Goal: Information Seeking & Learning: Check status

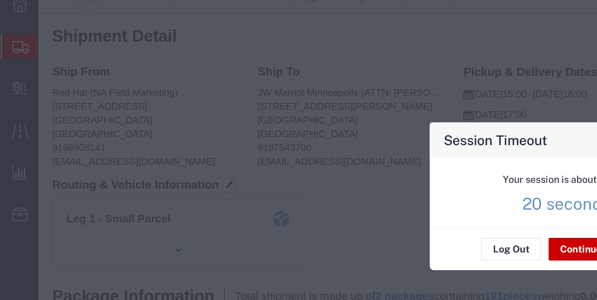
scroll to position [20, 0]
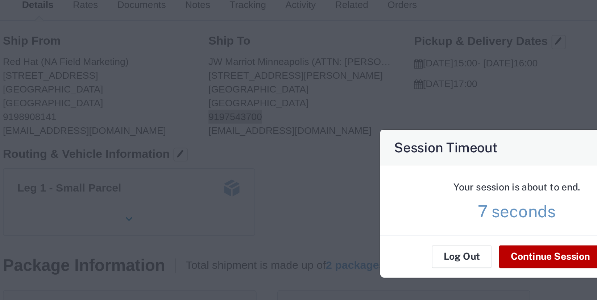
click at [303, 177] on button "Continue Session" at bounding box center [316, 178] width 54 height 12
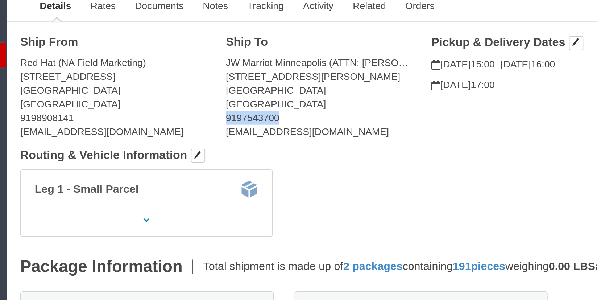
click address "JW Marriot Minneapolis (ATTN: [PERSON_NAME] RH) [STREET_ADDRESS][PERSON_NAME] 9…"
drag, startPoint x: 113, startPoint y: 85, endPoint x: 149, endPoint y: 86, distance: 36.7
click div "Ship To JW Marriot [GEOGRAPHIC_DATA] (ATTN: [PERSON_NAME] RH) [STREET_ADDRESS][…"
click address "JW Marriot Minneapolis (ATTN: [PERSON_NAME] RH) [STREET_ADDRESS][PERSON_NAME] 9…"
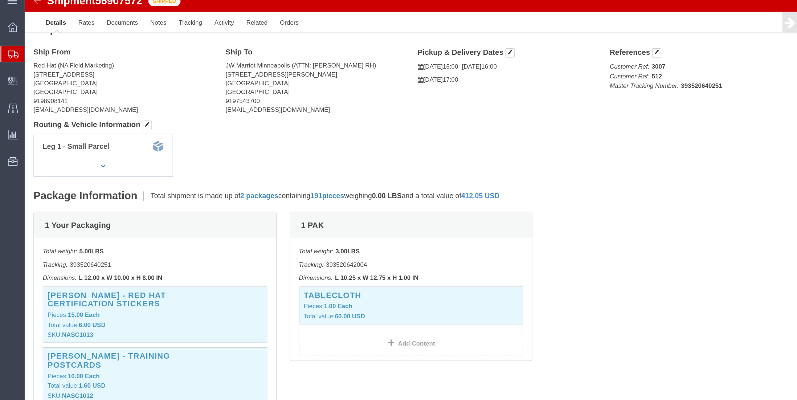
scroll to position [0, 0]
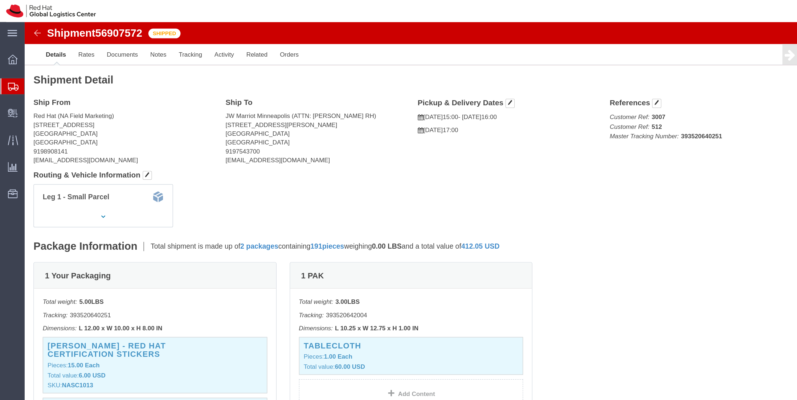
click address "JW Marriot Minneapolis (ATTN: [PERSON_NAME] RH) [STREET_ADDRESS][PERSON_NAME] 9…"
drag, startPoint x: 164, startPoint y: 78, endPoint x: 217, endPoint y: 78, distance: 53.0
click div "Ship To JW Marriot [GEOGRAPHIC_DATA] (ATTN: [PERSON_NAME] RH) [STREET_ADDRESS][…"
copy address "JW Marriot [GEOGRAPHIC_DATA]"
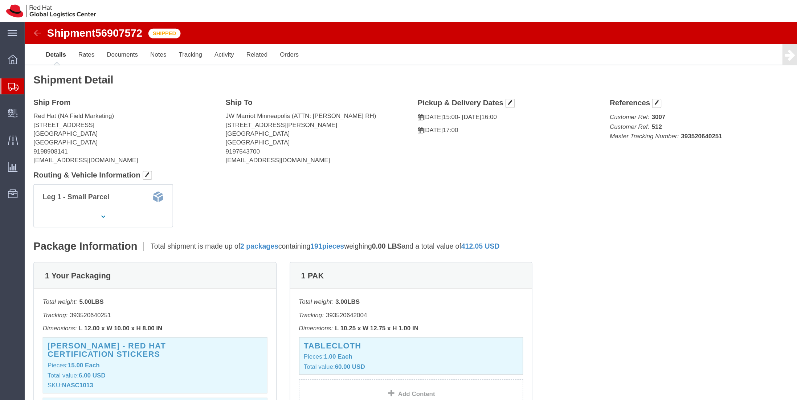
click address "Red Hat (NA Field Marketing) [STREET_ADDRESS] 9198908141 [EMAIL_ADDRESS][DOMAIN…"
click img
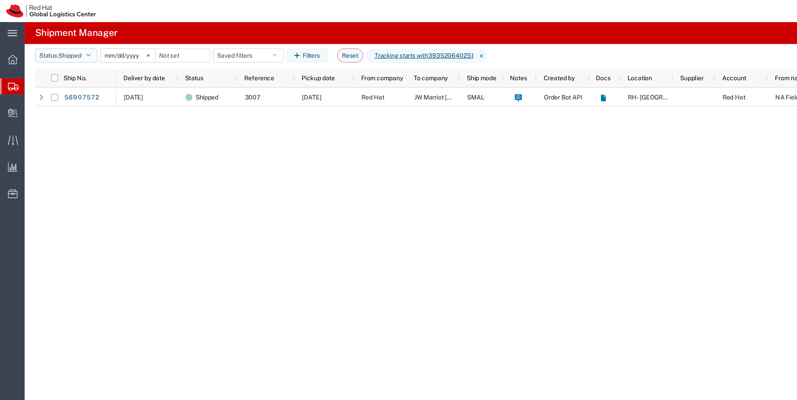
click at [75, 45] on icon "button" at bounding box center [73, 45] width 4 height 5
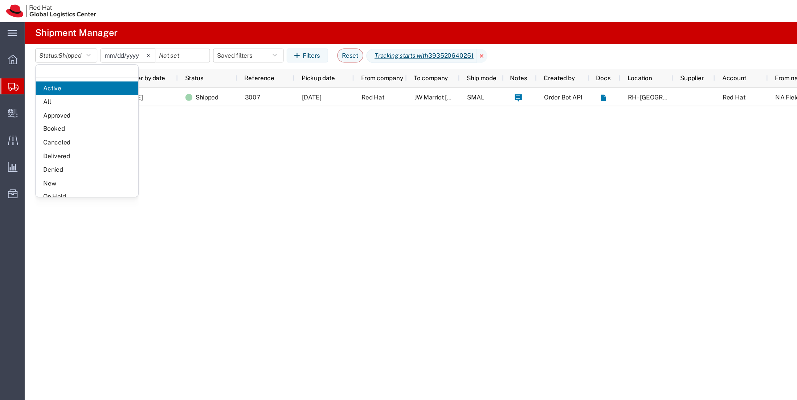
click at [402, 45] on icon at bounding box center [397, 46] width 9 height 12
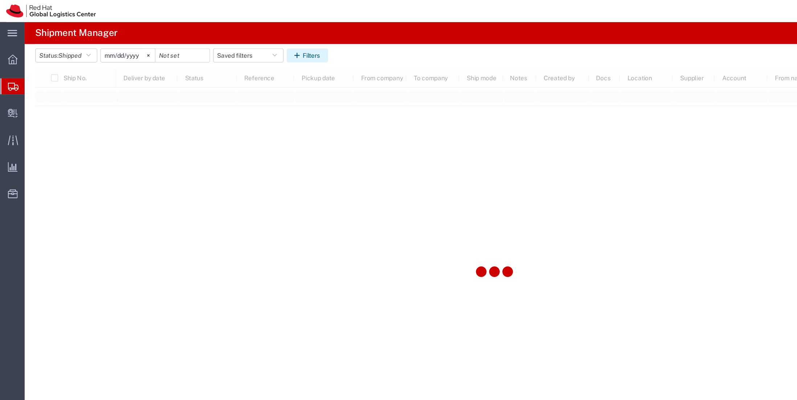
click at [250, 48] on icon "button" at bounding box center [246, 45] width 7 height 5
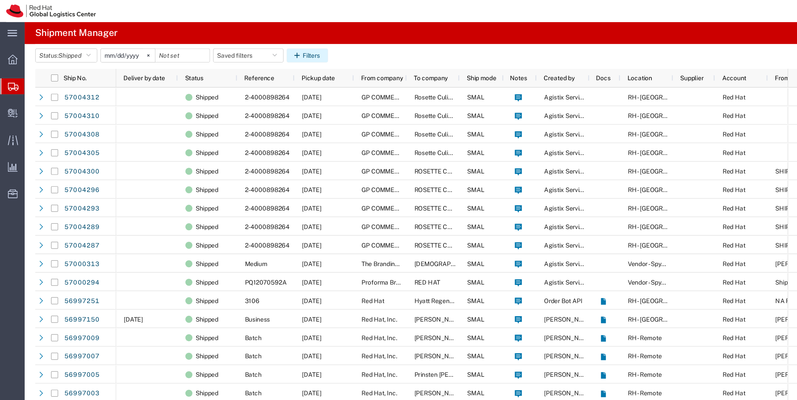
click at [270, 49] on button "Filters" at bounding box center [253, 46] width 34 height 12
click at [256, 41] on button "Filters" at bounding box center [253, 46] width 34 height 12
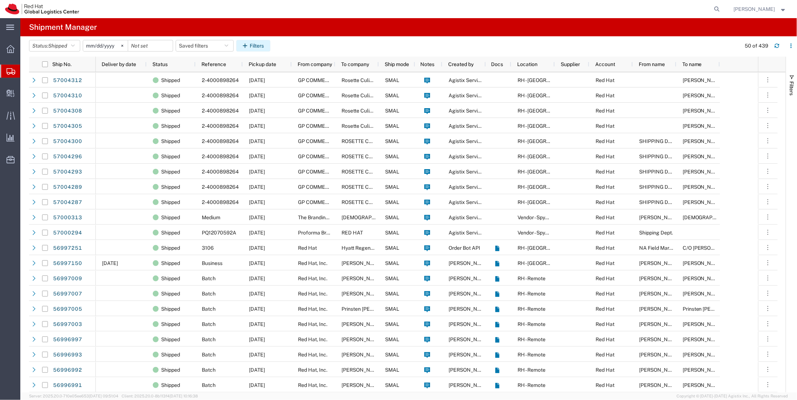
click at [244, 46] on button "Filters" at bounding box center [253, 46] width 34 height 12
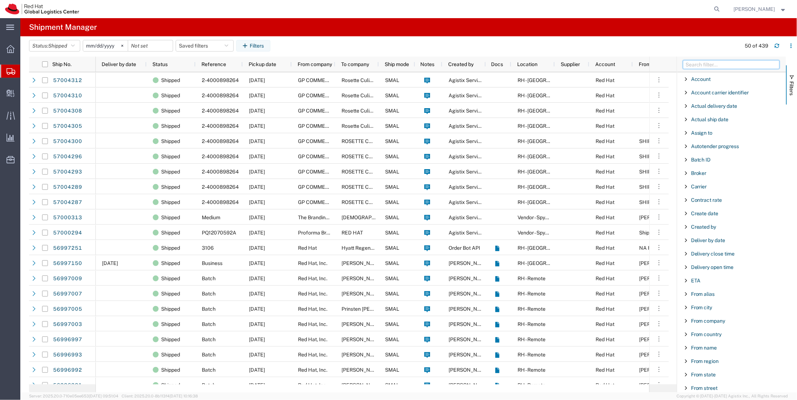
click at [597, 65] on input "Filter Columns Input" at bounding box center [731, 64] width 96 height 9
type input "to city"
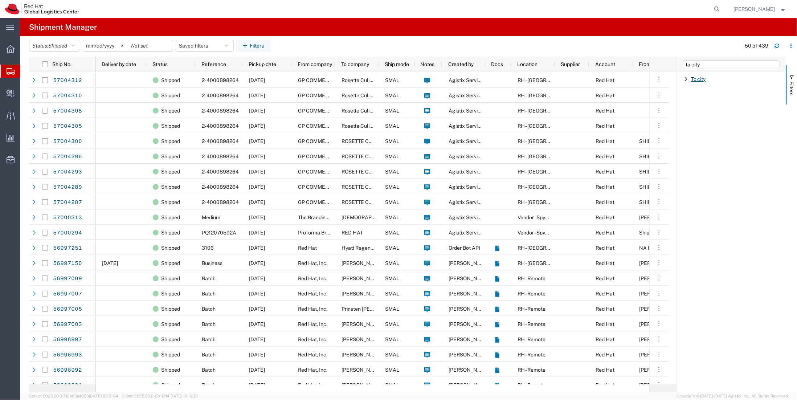
click at [597, 80] on span "To city" at bounding box center [698, 79] width 15 height 6
type input "JW Marriot [GEOGRAPHIC_DATA]"
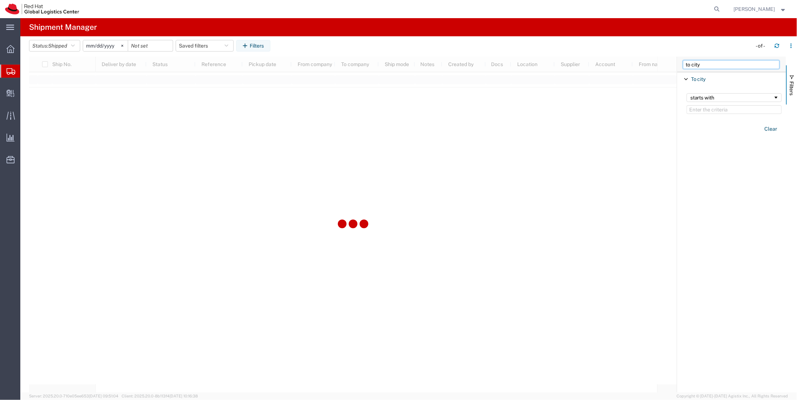
click at [597, 63] on input "to city" at bounding box center [731, 64] width 96 height 9
type input "to name"
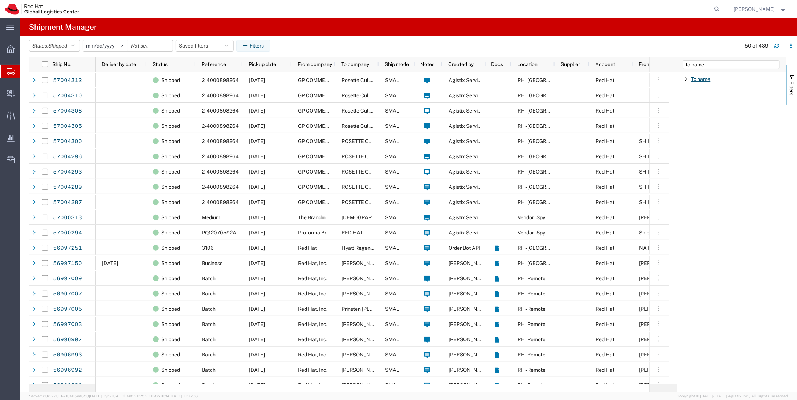
click at [597, 81] on span "To name" at bounding box center [701, 79] width 20 height 6
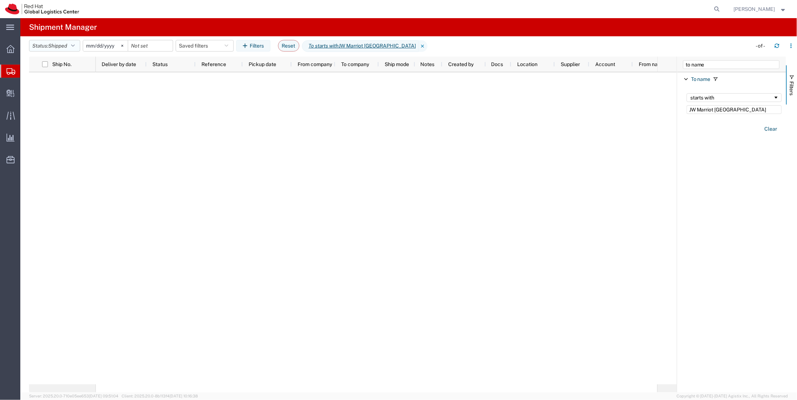
type input "JW Marriot [GEOGRAPHIC_DATA]"
click at [76, 50] on button "Status: Shipped" at bounding box center [54, 46] width 51 height 12
click at [475, 39] on header "Status: Shipped Active All Approved Booked Canceled Delivered Denied New On Hol…" at bounding box center [412, 46] width 767 height 20
click at [62, 49] on span "Shipped" at bounding box center [57, 45] width 19 height 7
click at [53, 89] on span "All" at bounding box center [71, 83] width 85 height 11
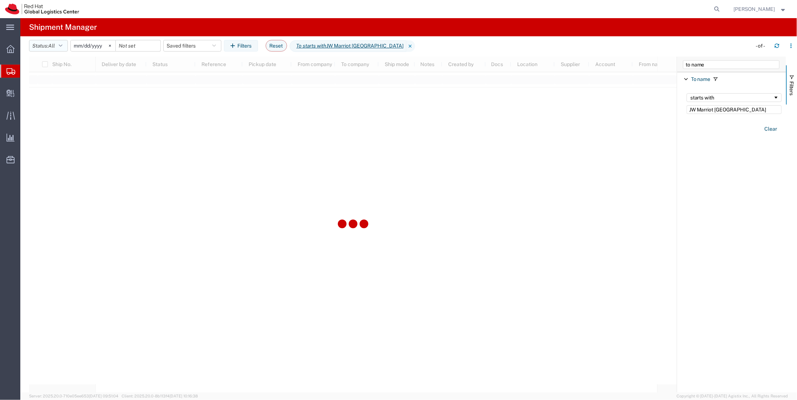
click at [65, 48] on button "Status: All" at bounding box center [48, 46] width 39 height 12
click at [131, 29] on agx-page-header "Shipment Manager" at bounding box center [408, 27] width 776 height 18
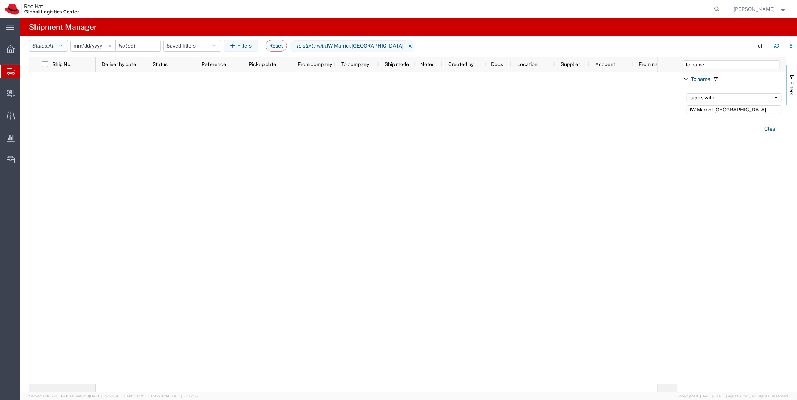
click at [59, 43] on button "Status: All" at bounding box center [48, 46] width 39 height 12
click at [91, 48] on input "[DATE]" at bounding box center [93, 45] width 45 height 11
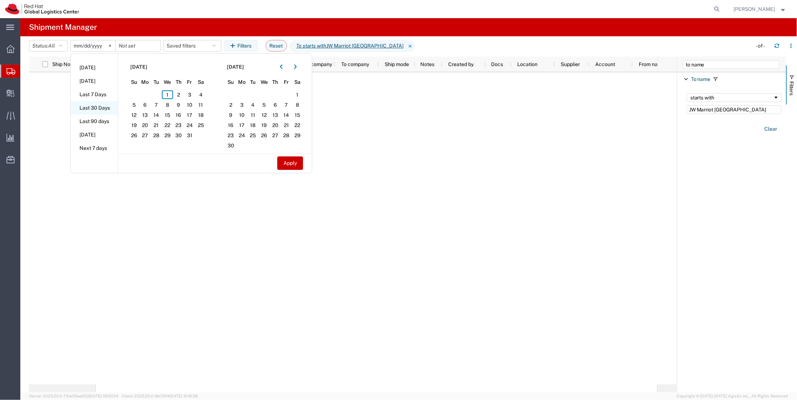
click at [105, 111] on li "Last 30 Days" at bounding box center [94, 107] width 47 height 13
type input "[DATE]"
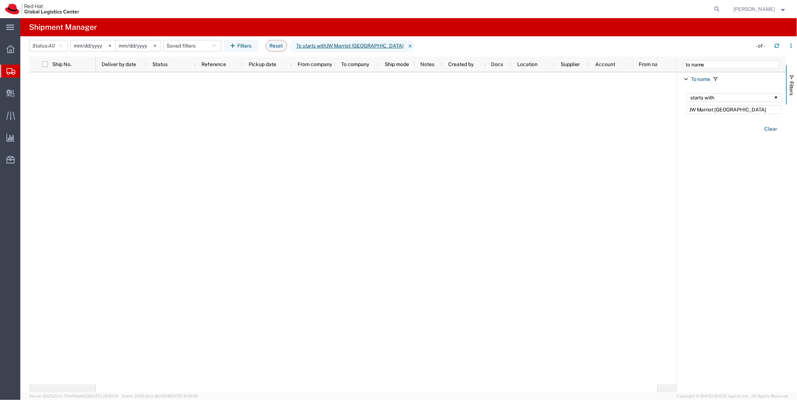
click at [91, 45] on input "[DATE]" at bounding box center [93, 45] width 45 height 11
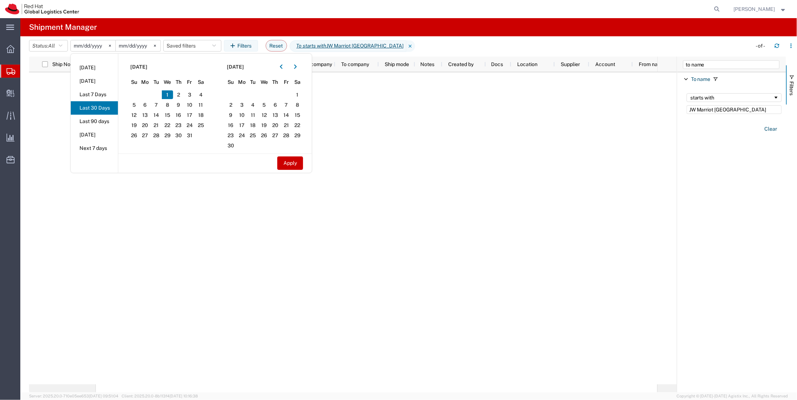
click at [109, 107] on li "Last 30 Days" at bounding box center [94, 107] width 47 height 13
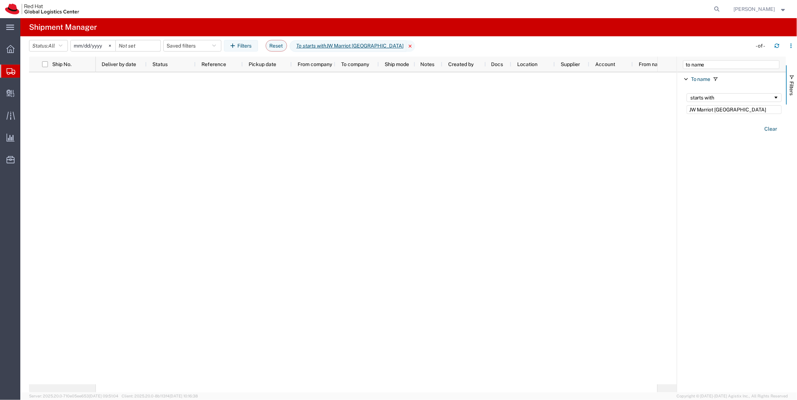
click at [406, 44] on icon at bounding box center [410, 46] width 9 height 12
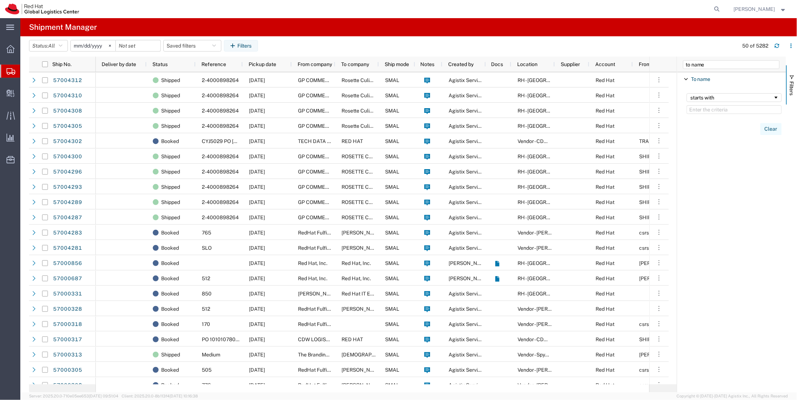
click at [597, 129] on button "Clear" at bounding box center [770, 129] width 21 height 12
click at [243, 49] on button "Filters" at bounding box center [241, 46] width 34 height 12
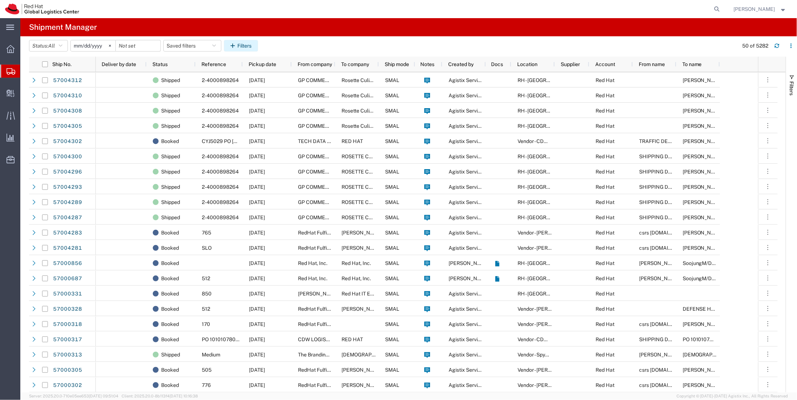
click at [243, 49] on button "Filters" at bounding box center [241, 46] width 34 height 12
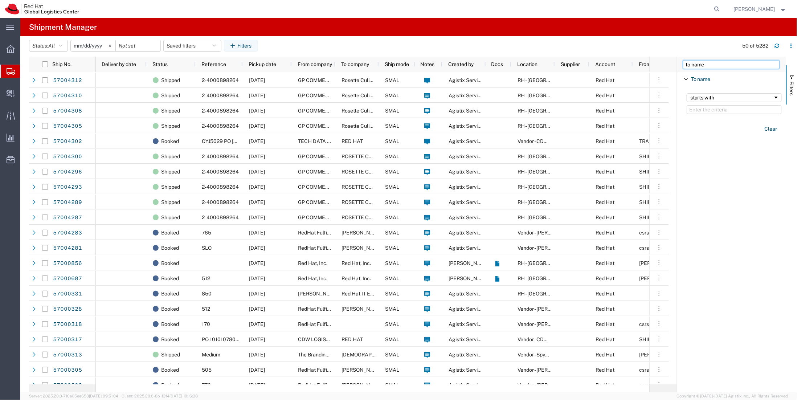
click at [597, 62] on input "to name" at bounding box center [731, 64] width 96 height 9
type input "to city"
click at [597, 109] on input "Filter Value" at bounding box center [733, 109] width 95 height 9
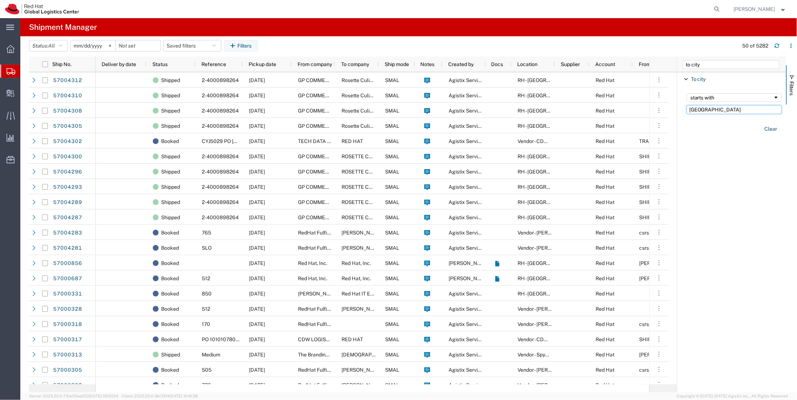
type input "[GEOGRAPHIC_DATA]"
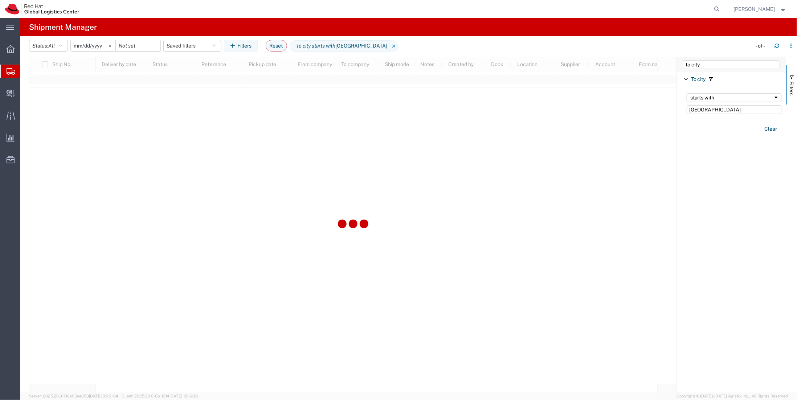
click at [91, 46] on input "[DATE]" at bounding box center [93, 45] width 45 height 11
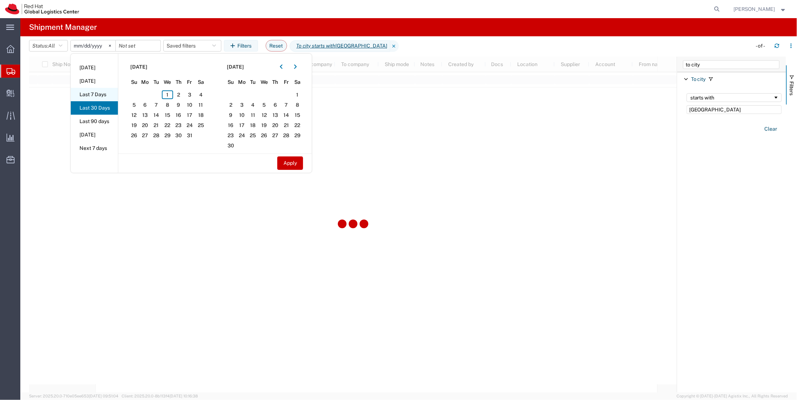
click at [114, 99] on li "Last 7 Days" at bounding box center [94, 94] width 47 height 13
type input "[DATE]"
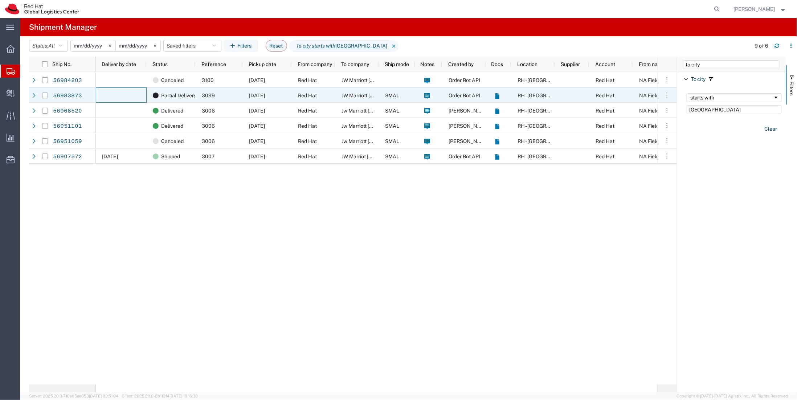
click at [114, 99] on div at bounding box center [121, 94] width 51 height 15
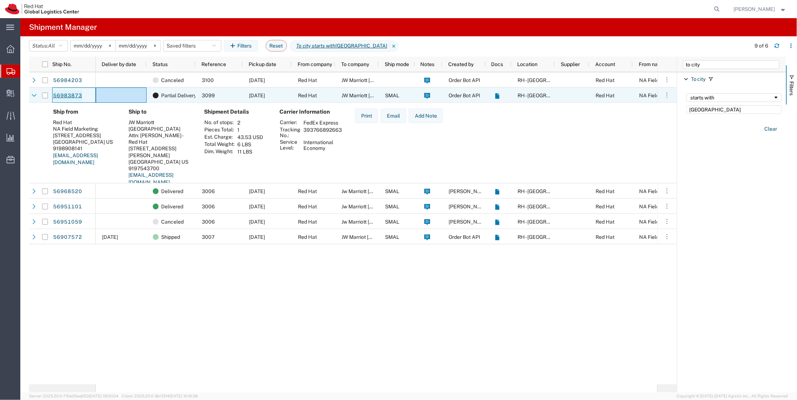
click at [73, 94] on link "56983873" at bounding box center [68, 96] width 30 height 12
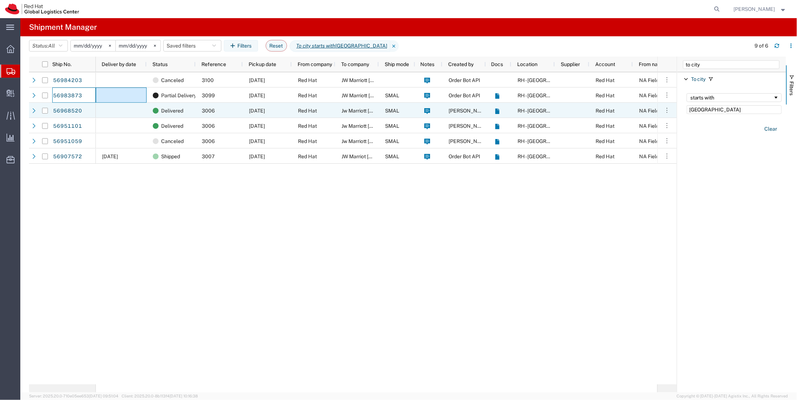
click at [120, 106] on div at bounding box center [121, 110] width 51 height 15
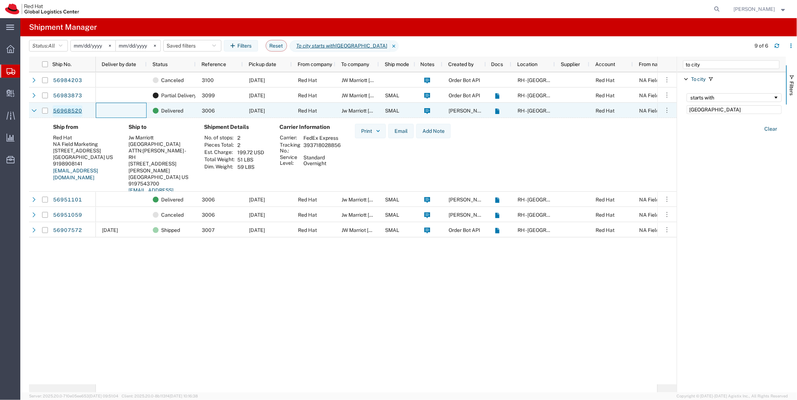
click at [73, 108] on link "56968520" at bounding box center [68, 111] width 30 height 12
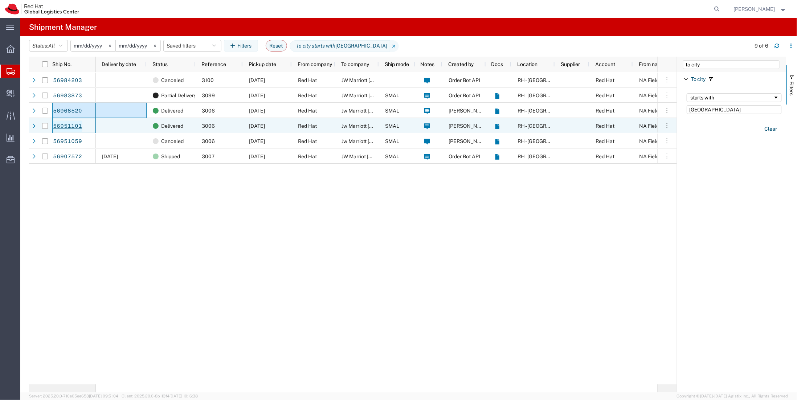
click at [71, 124] on link "56951101" at bounding box center [68, 126] width 30 height 12
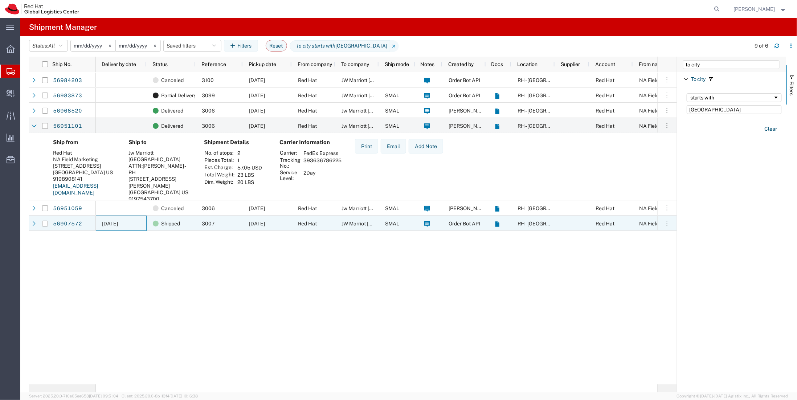
click at [118, 223] on span "[DATE]" at bounding box center [110, 224] width 16 height 6
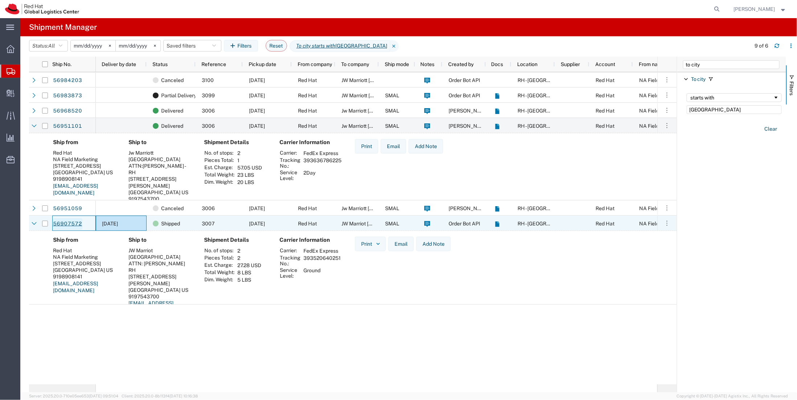
click at [69, 227] on link "56907572" at bounding box center [68, 224] width 30 height 12
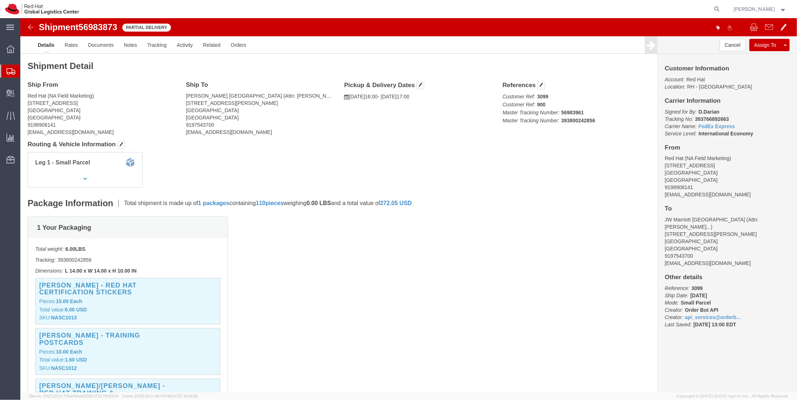
click span "56983873"
copy span "56983873"
click b "393800242856"
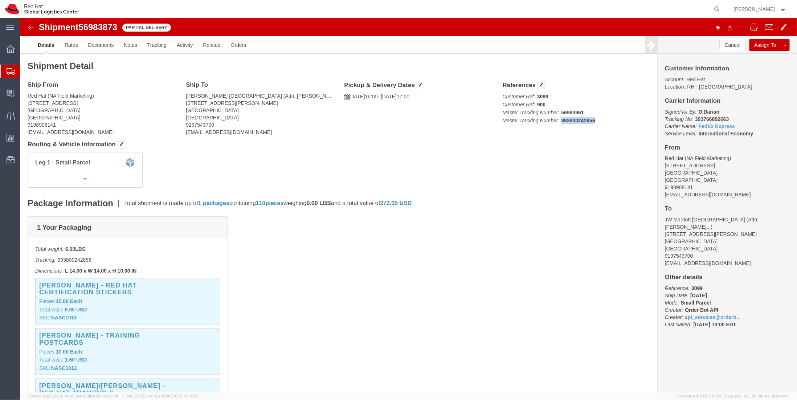
copy b "393800242856"
click b "393800242856"
copy b "393800242856"
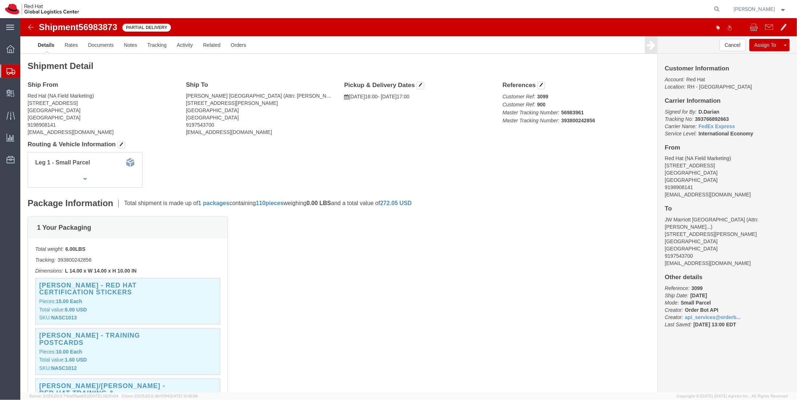
click b "393766892663"
copy b "393766892663"
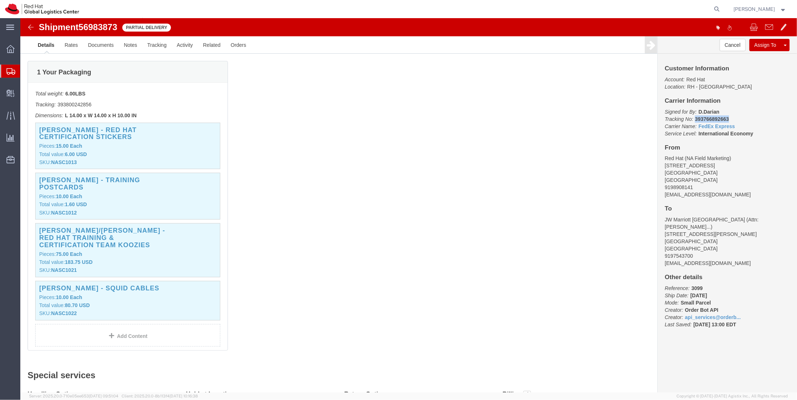
scroll to position [93, 0]
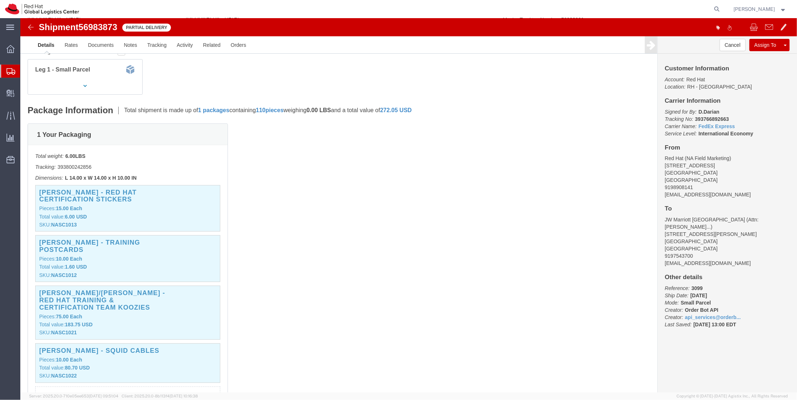
click b "D.Darian"
click b "393766892663"
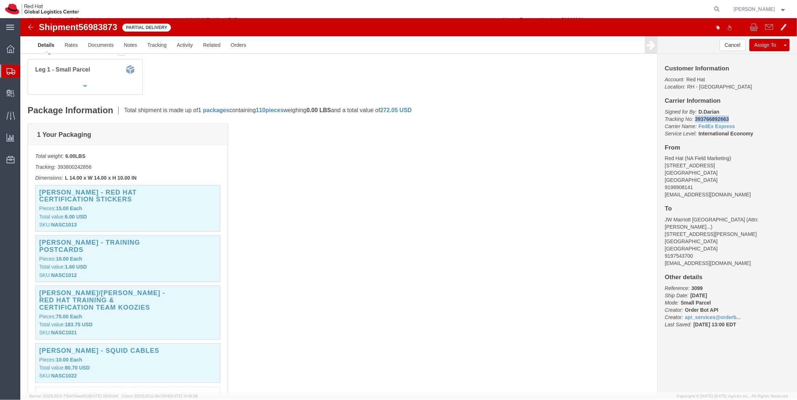
copy b "393766892663"
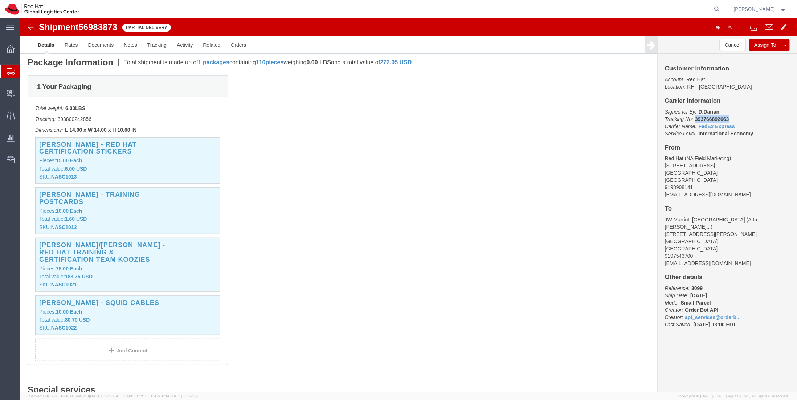
scroll to position [0, 0]
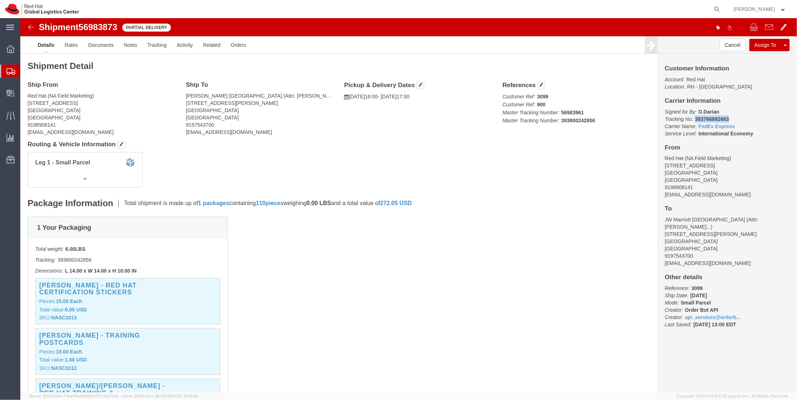
click b "393766892663"
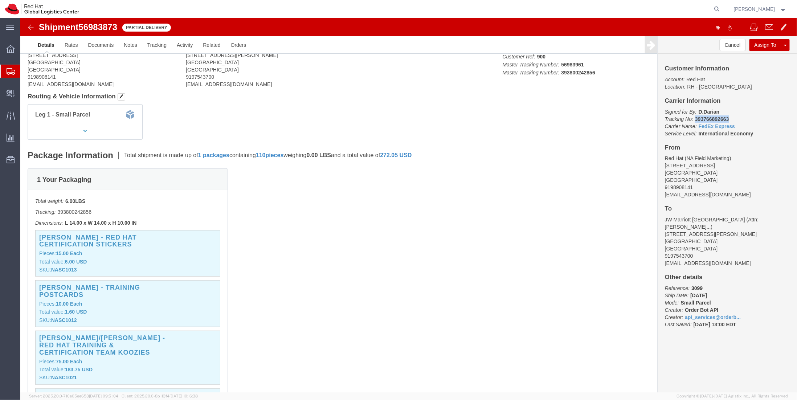
scroll to position [96, 0]
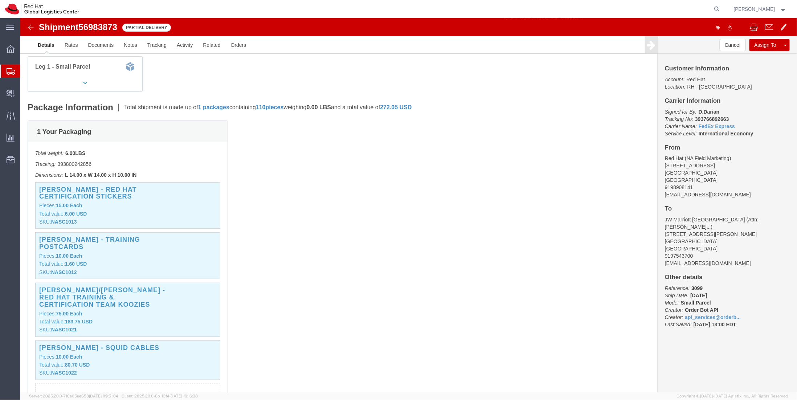
click span "56983873"
copy span "56983873"
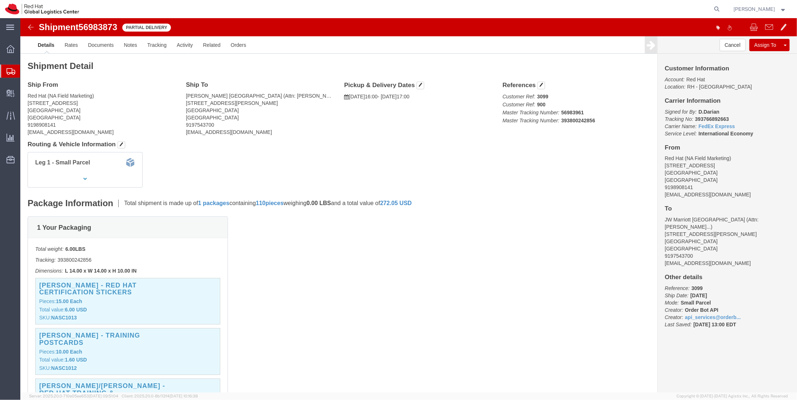
click p "Tracking: 393800242856"
copy p "393800242856"
click p "Tracking: 393800242856"
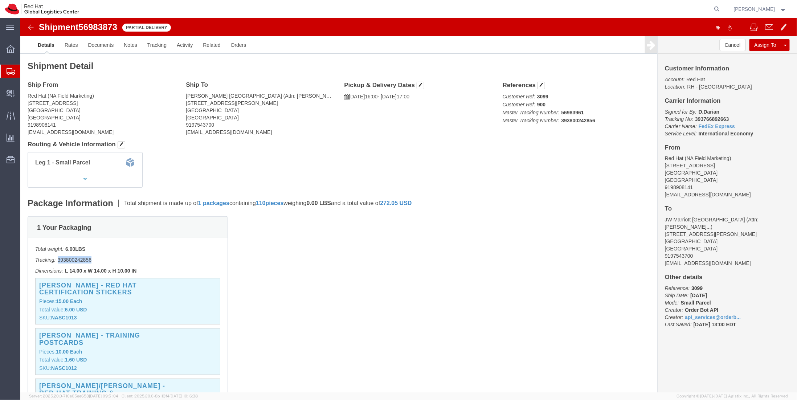
click link "Details"
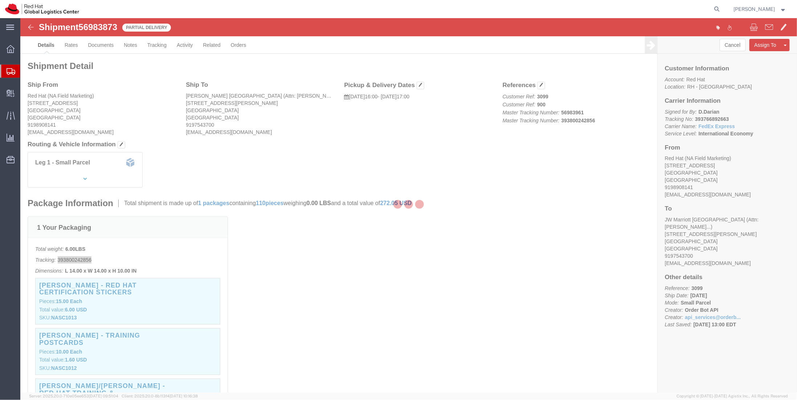
click at [40, 36] on div at bounding box center [408, 205] width 776 height 374
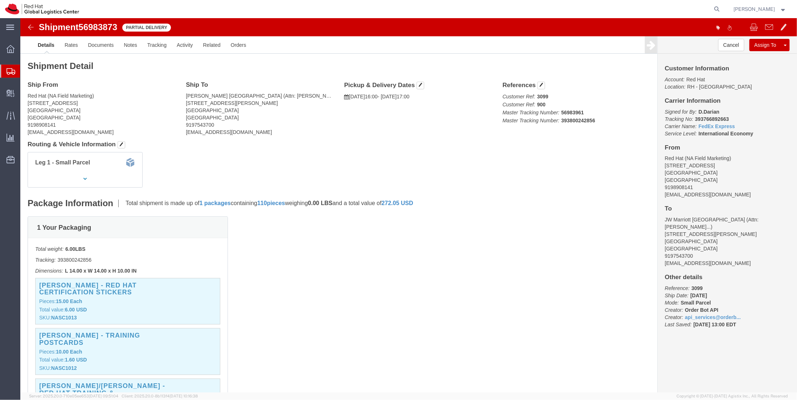
click p "Tracking: 393800242856"
copy p "393800242856"
click address "JW Marriott Minneapolis (Attn: Christina Drew - Red Hat) 2141 Lindau Lane Minne…"
click b "393766892663"
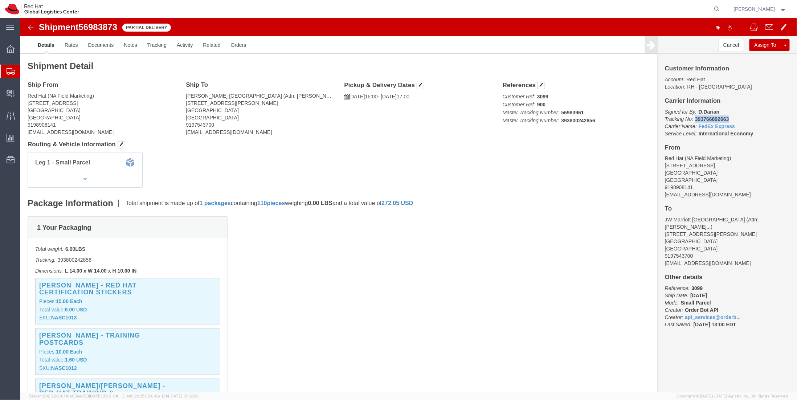
click b "393766892663"
copy b "393766892663"
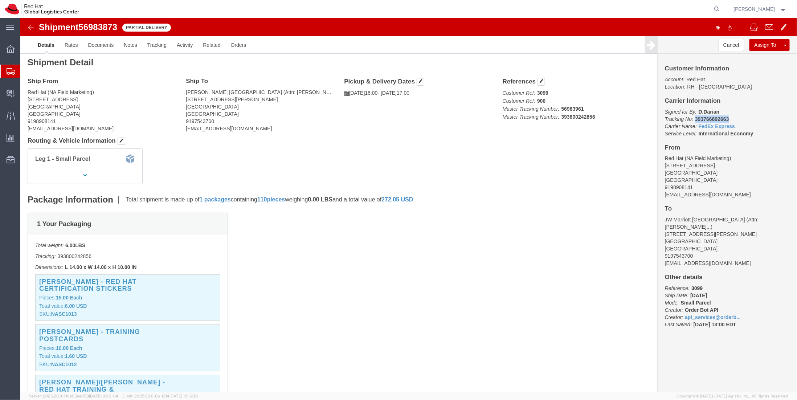
scroll to position [65, 0]
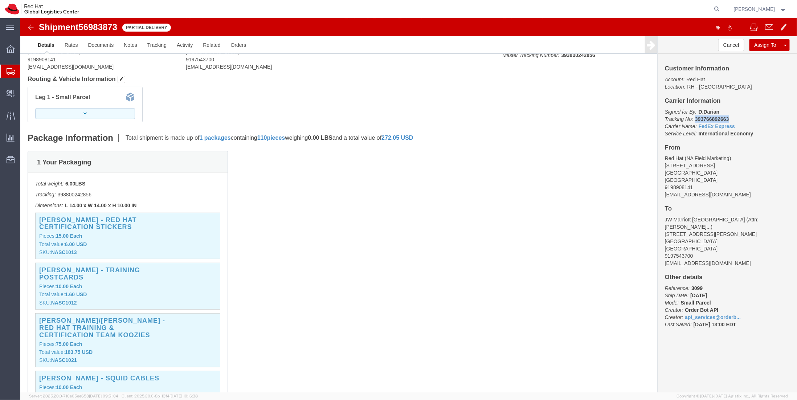
click button "button"
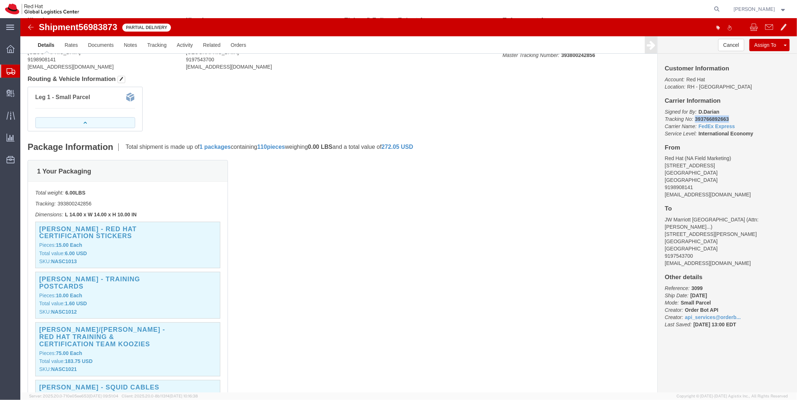
click button "button"
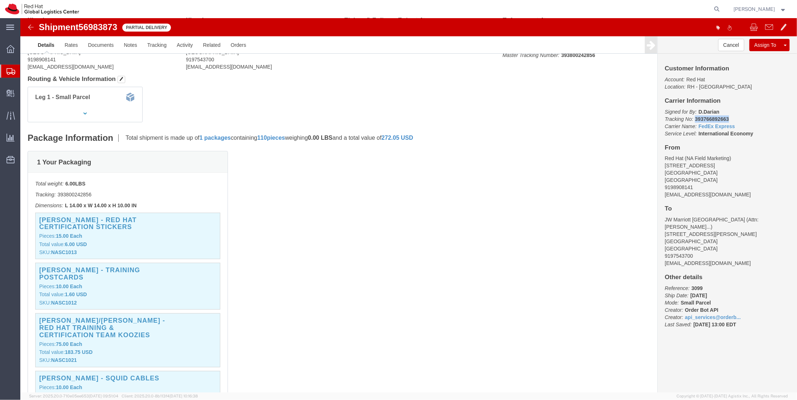
scroll to position [0, 0]
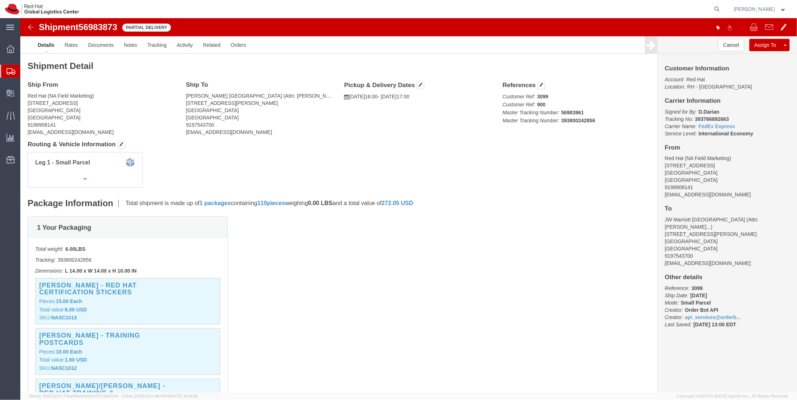
click b "393800242856"
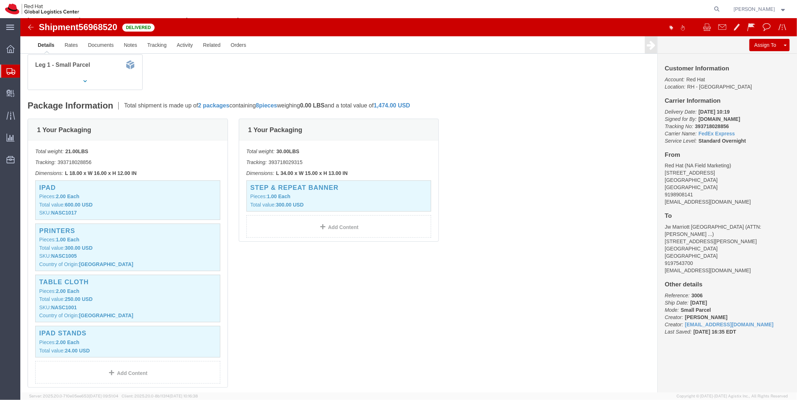
scroll to position [98, 0]
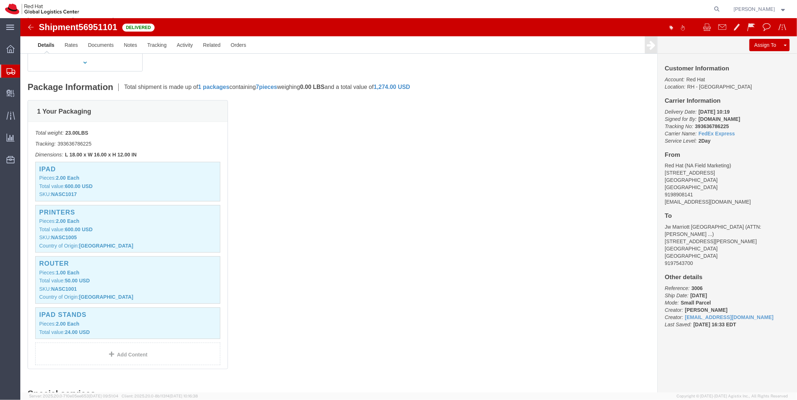
scroll to position [113, 0]
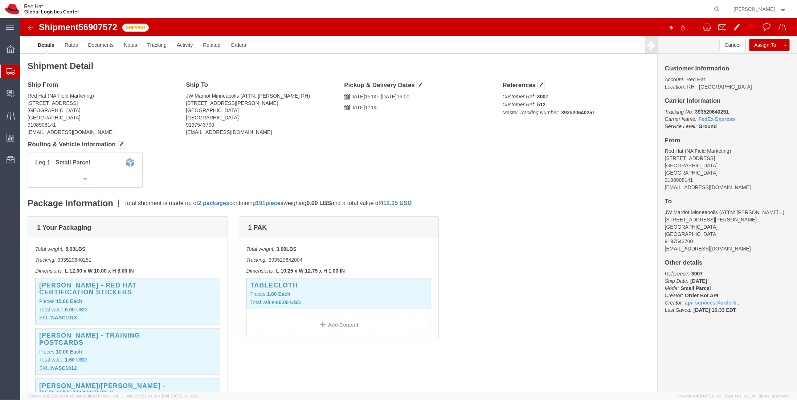
scroll to position [12, 0]
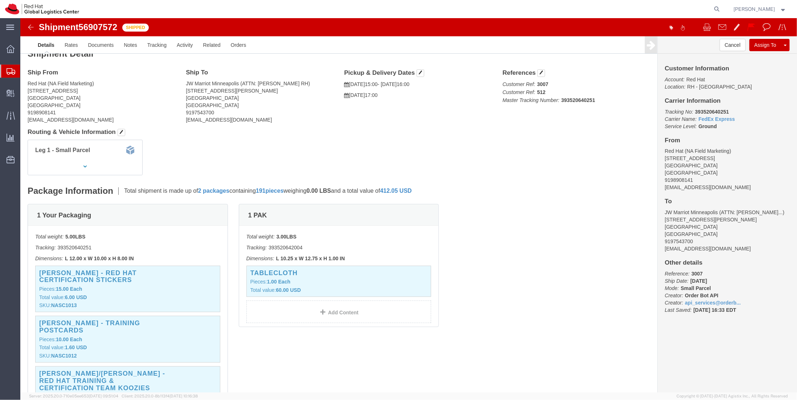
click p "Tracking: 393520640251"
copy p "393520640251"
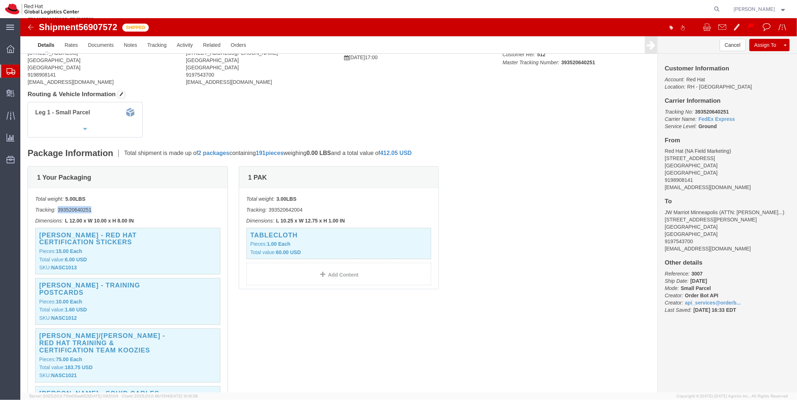
scroll to position [51, 0]
click p "Tracking: 393520640251"
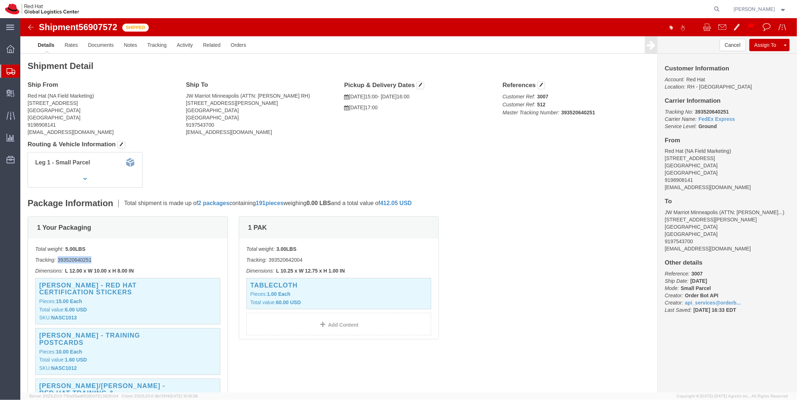
copy p "393520640251"
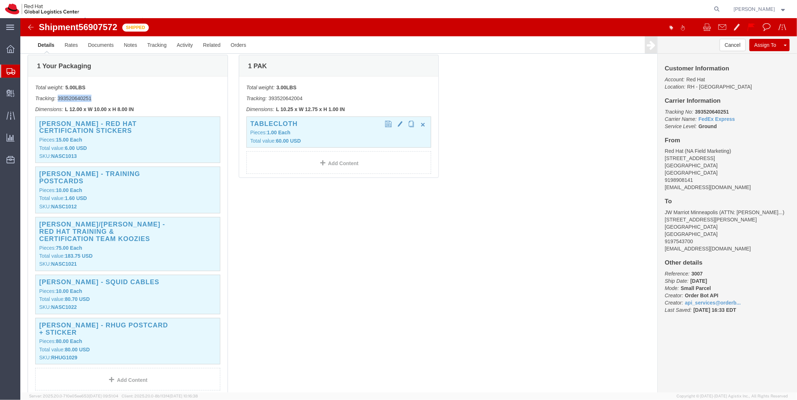
scroll to position [133, 0]
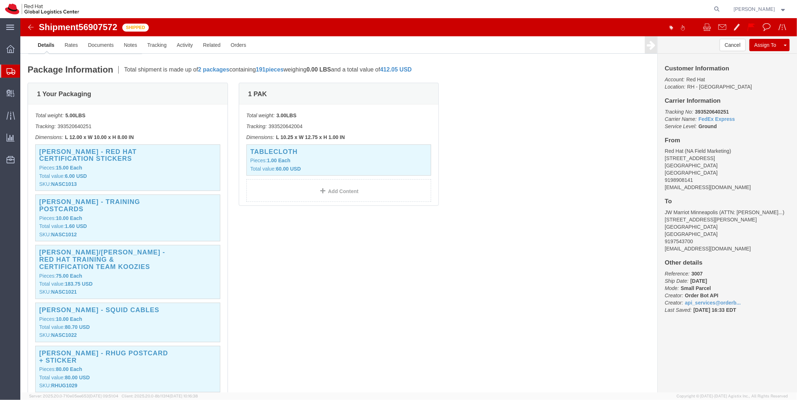
click p "Tracking: 393520642004"
copy p "393520642004"
click div "Total weight: 5.00 LBS Tracking: 393520640251 Dimensions: L 12.00 x W 10.00 x H…"
